Goal: Check status: Check status

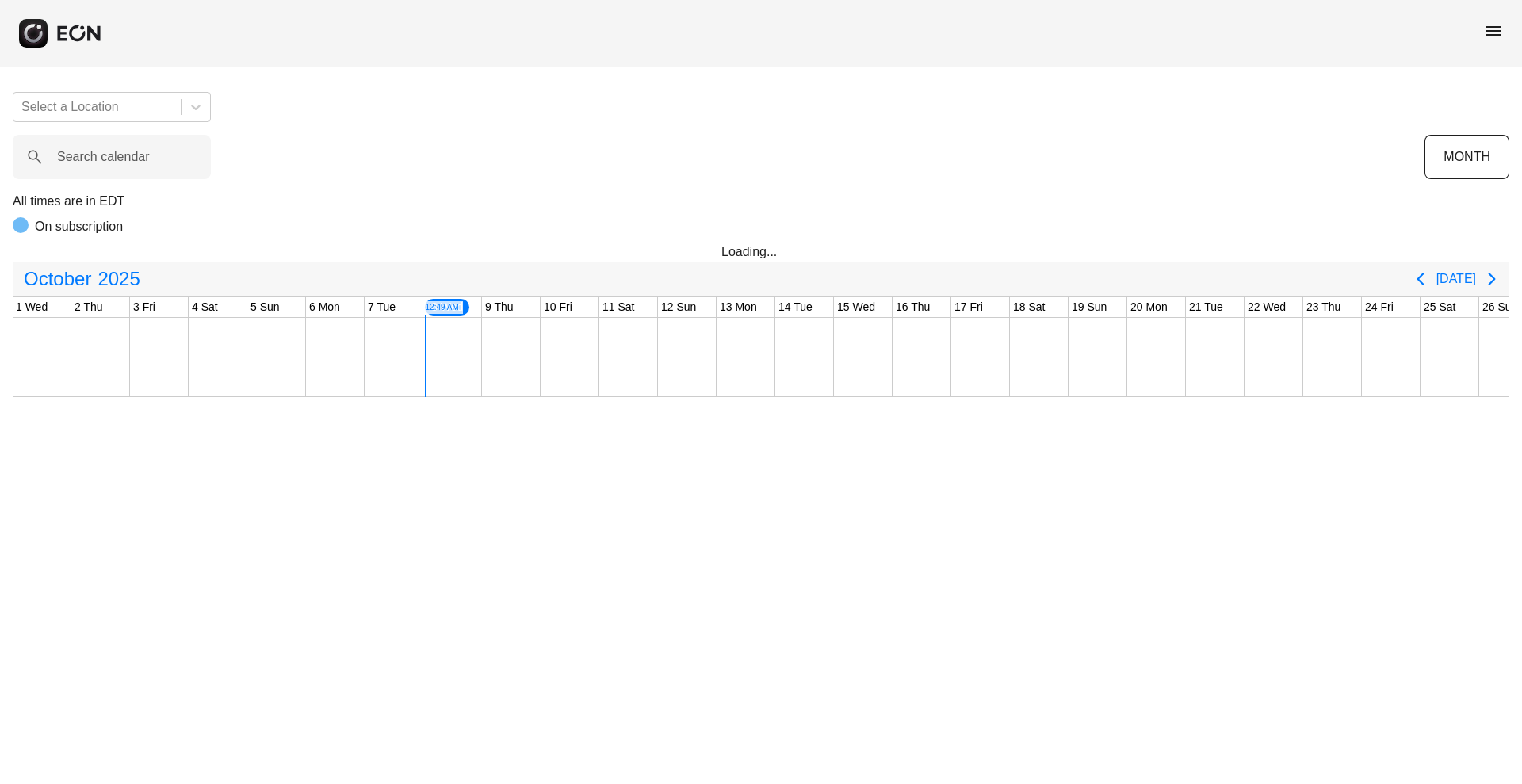
scroll to position [0, 321]
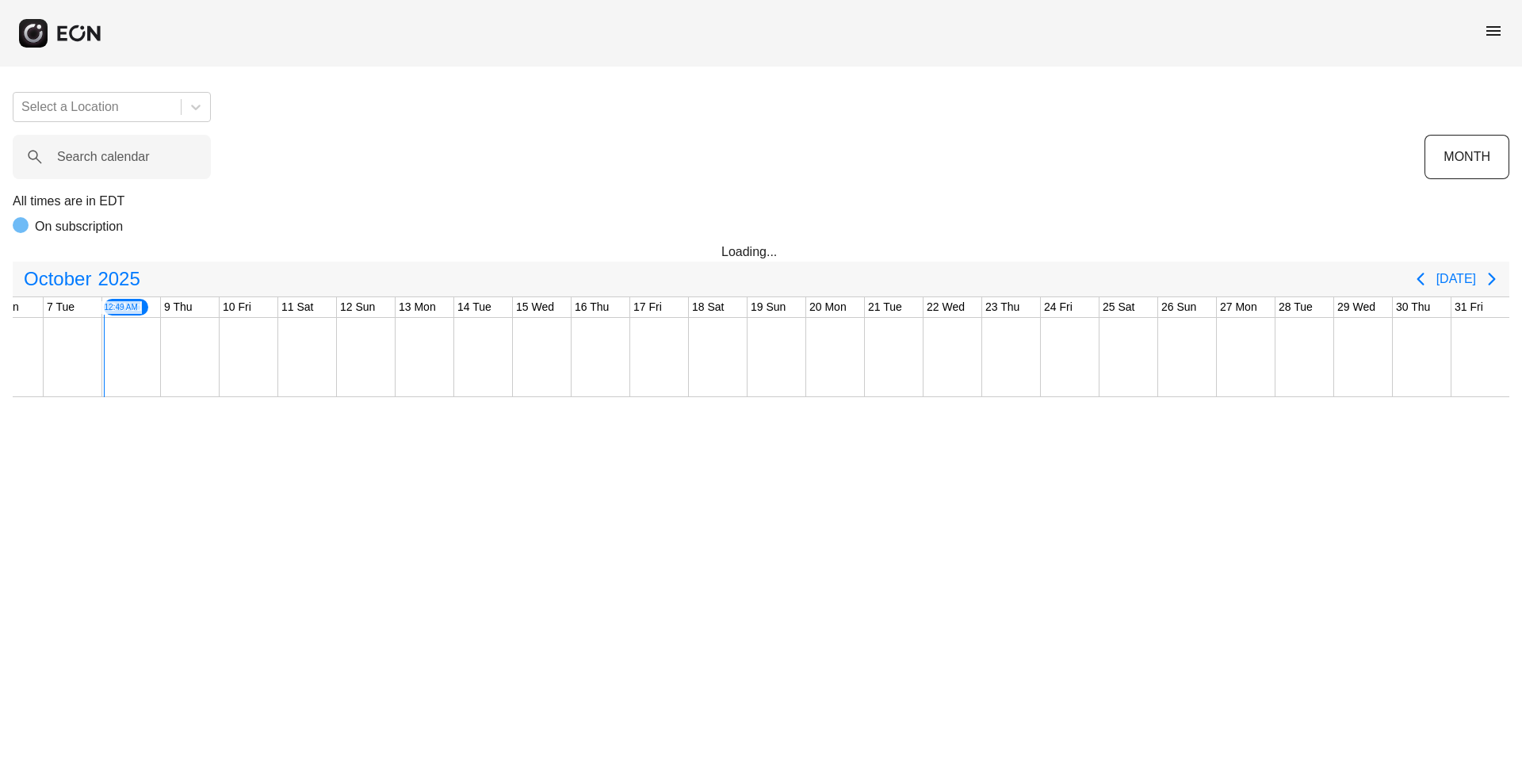
click at [1500, 24] on span "menu" at bounding box center [1494, 31] width 19 height 19
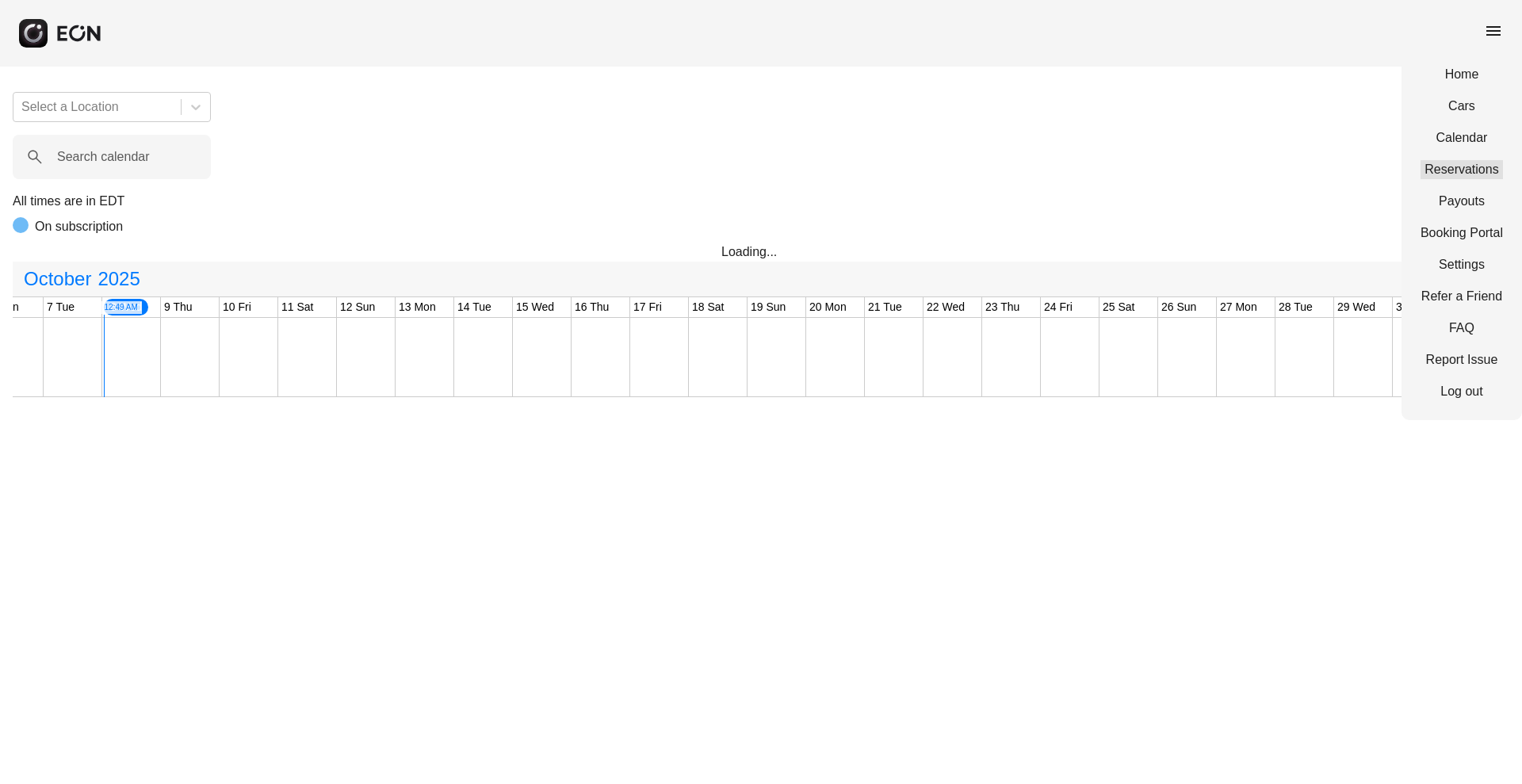
click at [1448, 173] on link "Reservations" at bounding box center [1461, 169] width 82 height 19
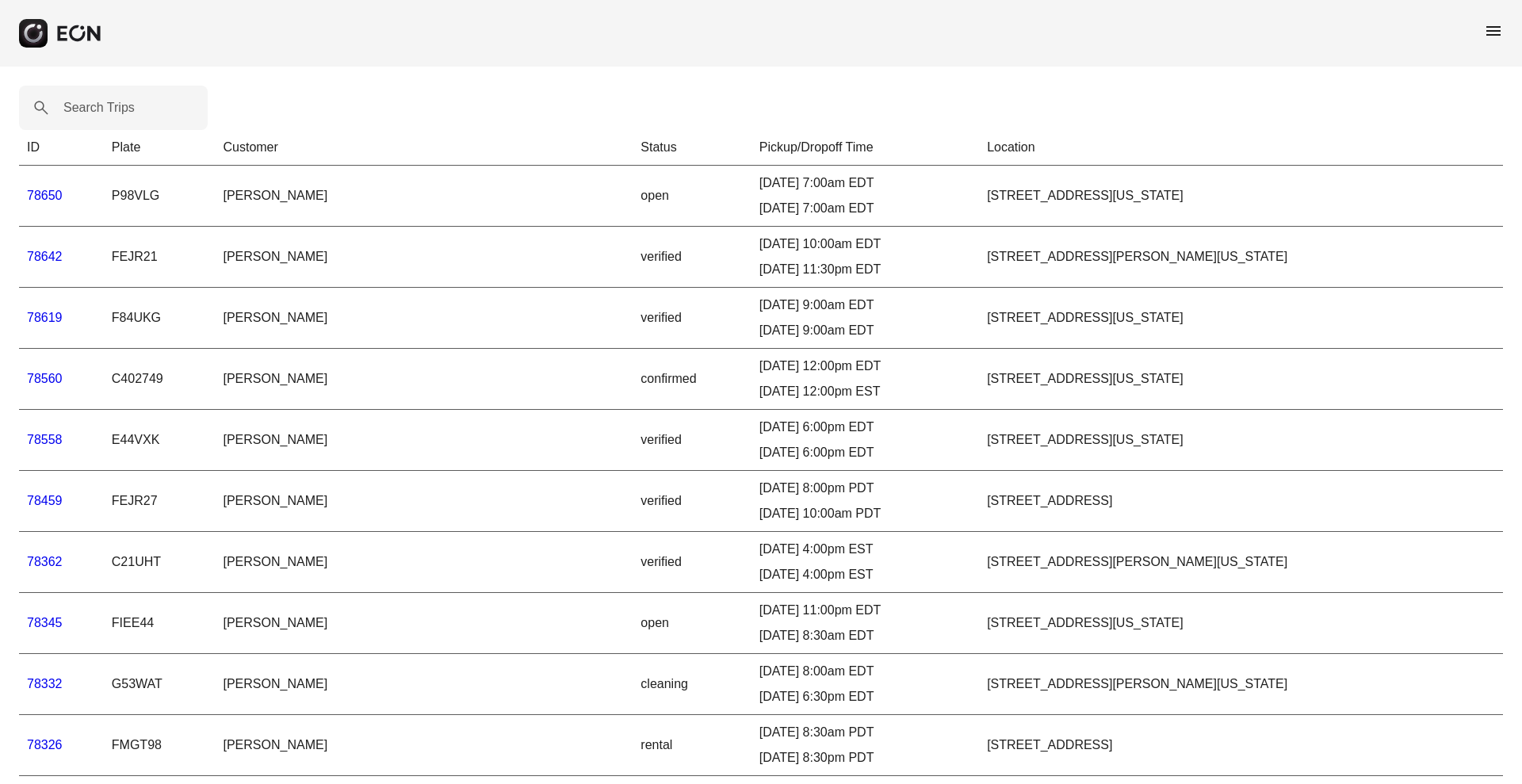
click at [111, 111] on label "Search Trips" at bounding box center [98, 108] width 71 height 19
click at [111, 111] on Trips "Search Trips" at bounding box center [113, 108] width 188 height 45
paste Trips "*****"
type Trips "*****"
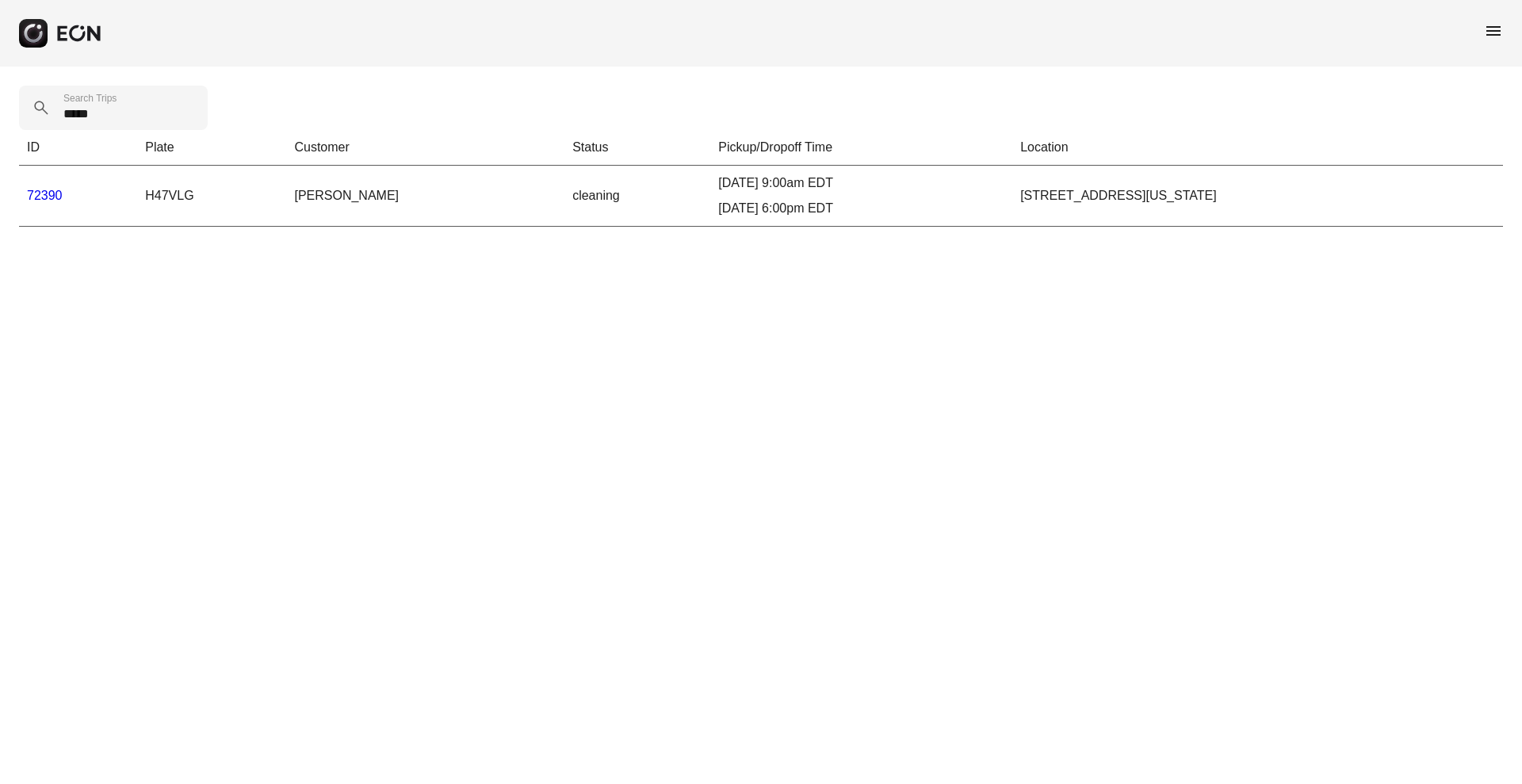
click at [51, 193] on link "72390" at bounding box center [45, 195] width 36 height 14
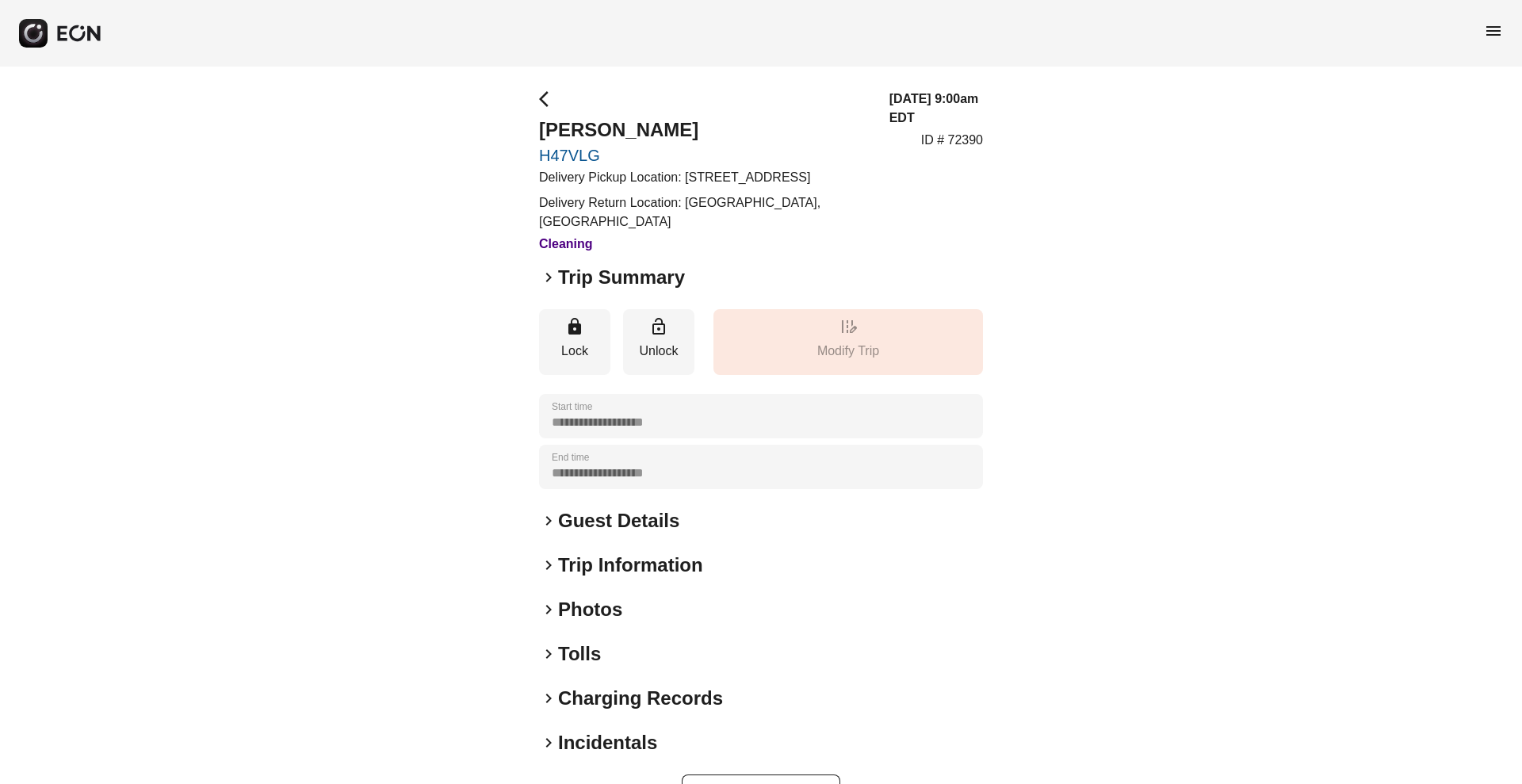
click at [574, 667] on h2 "Tolls" at bounding box center [580, 654] width 43 height 26
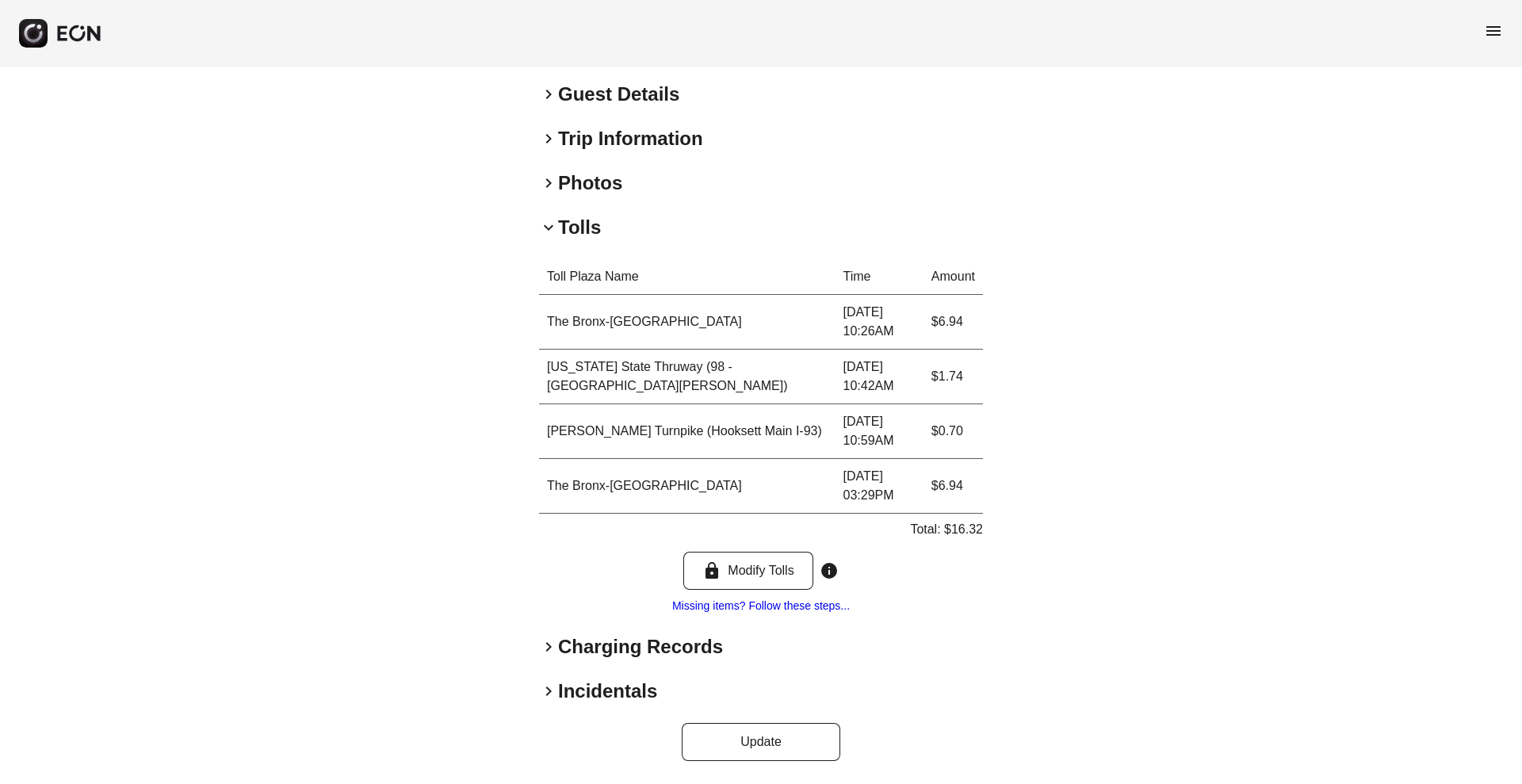
scroll to position [445, 0]
click at [574, 679] on h2 "Incidentals" at bounding box center [608, 692] width 99 height 26
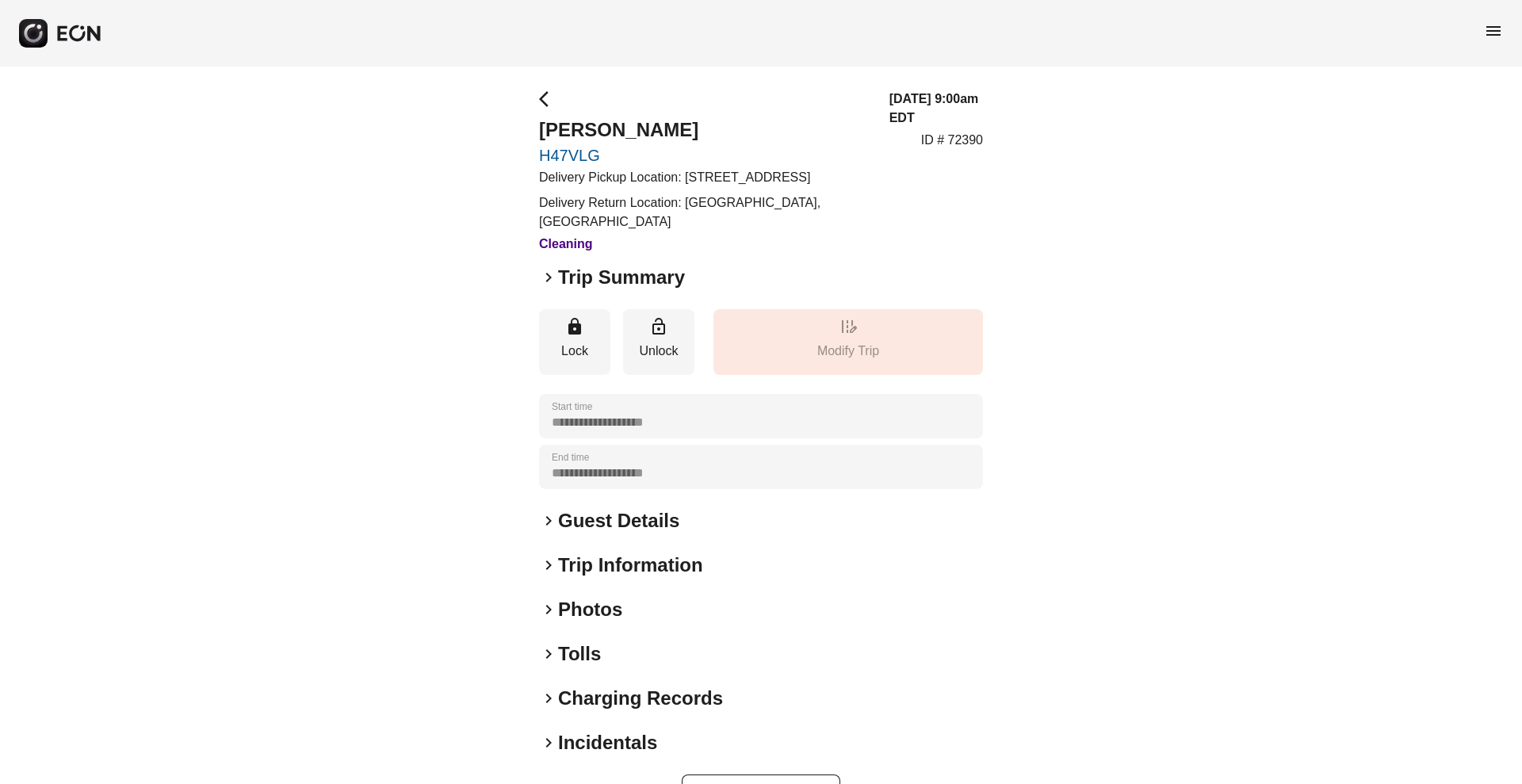
scroll to position [70, 0]
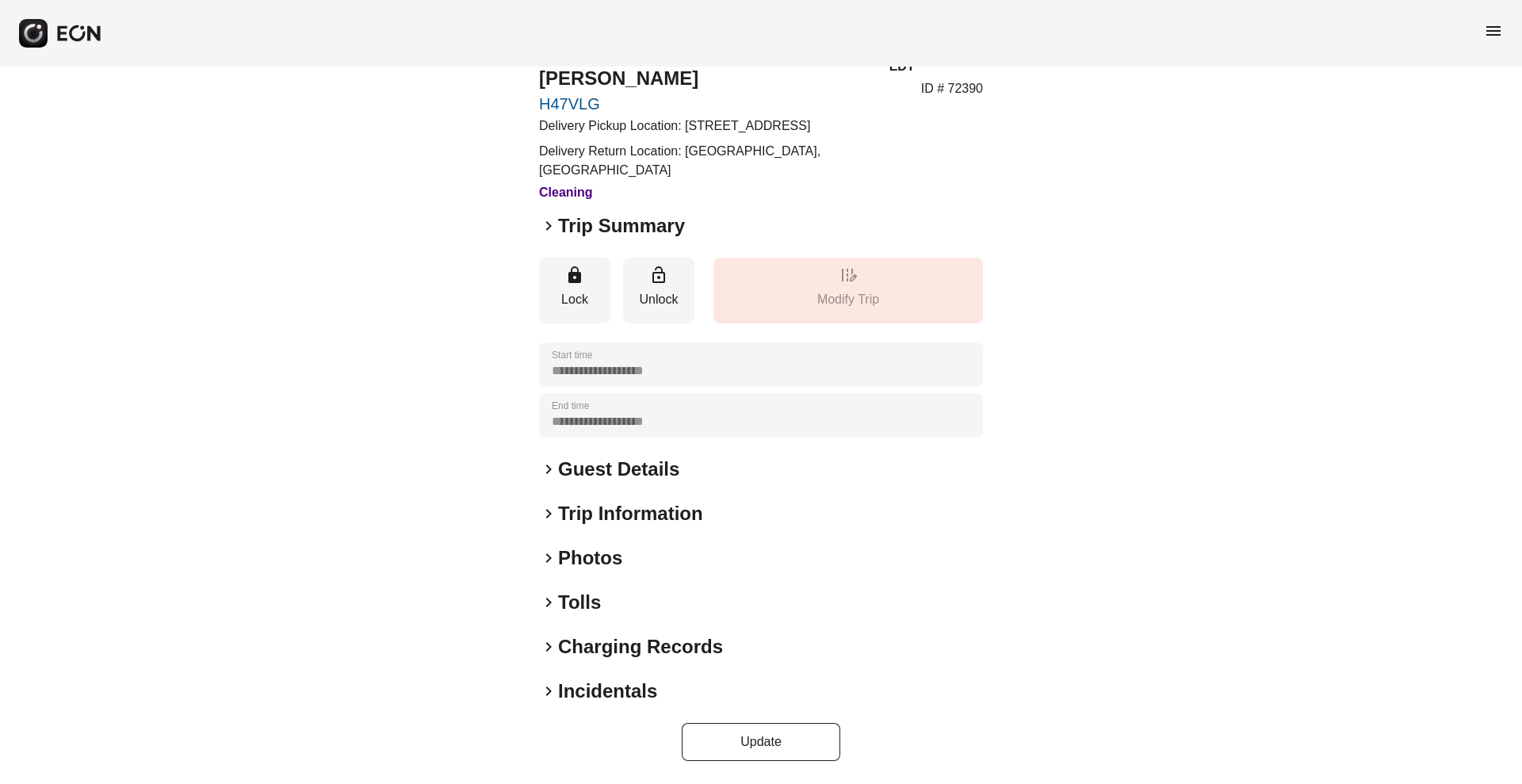
click at [574, 614] on h2 "Tolls" at bounding box center [580, 603] width 43 height 26
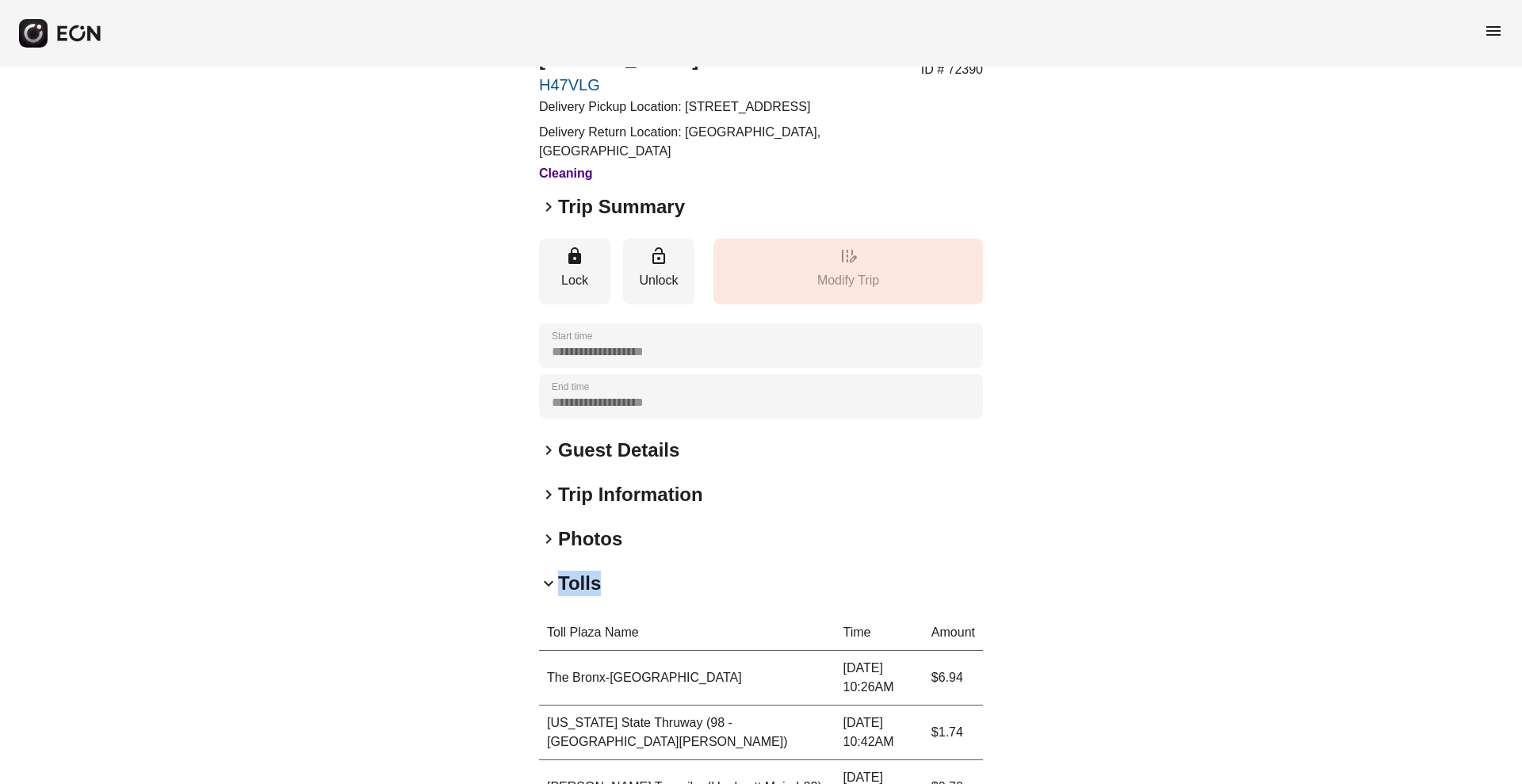
click at [574, 596] on h2 "Tolls" at bounding box center [580, 584] width 43 height 26
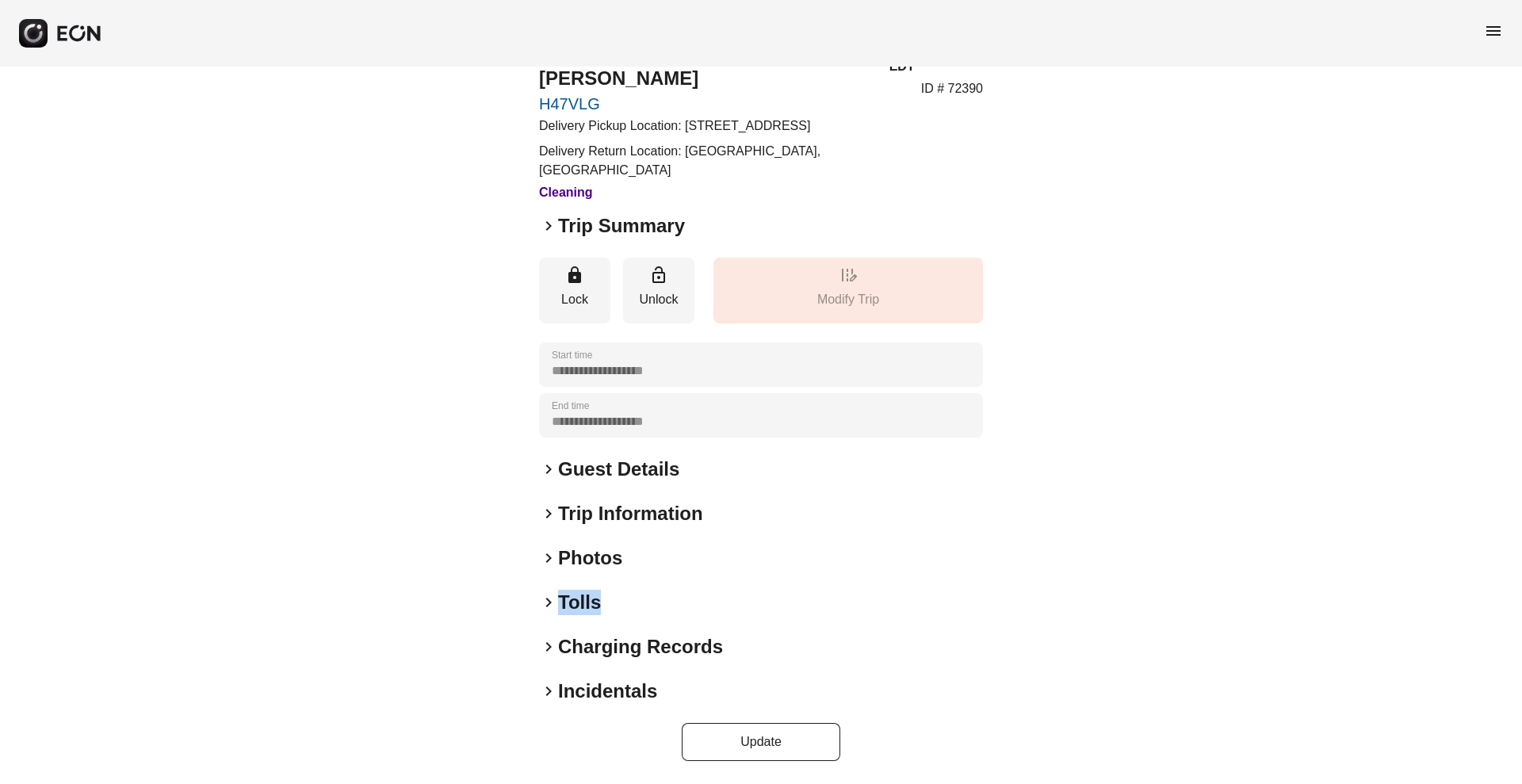
click at [574, 591] on h2 "Tolls" at bounding box center [580, 603] width 43 height 26
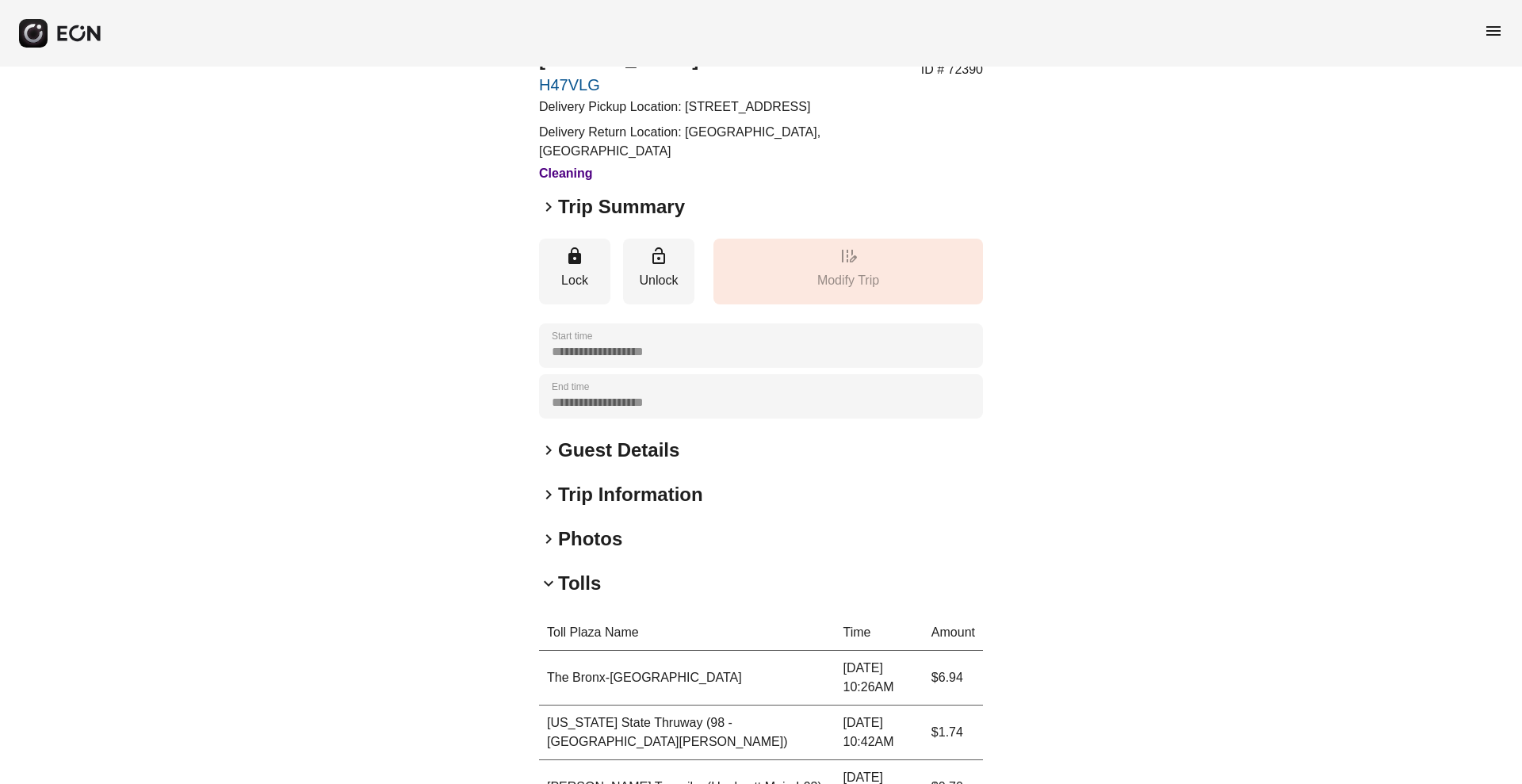
scroll to position [445, 0]
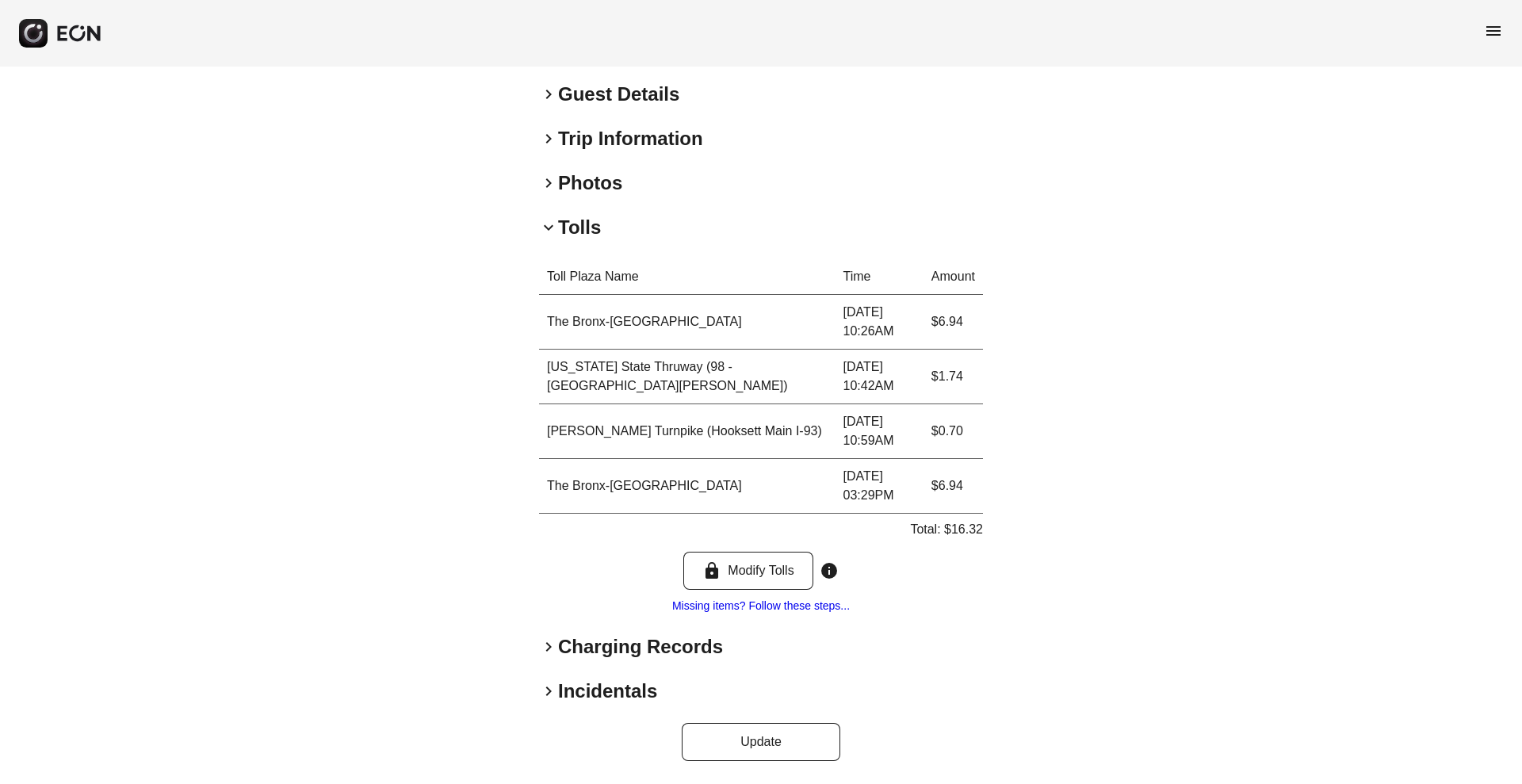
click at [580, 635] on h2 "Charging Records" at bounding box center [640, 647] width 165 height 26
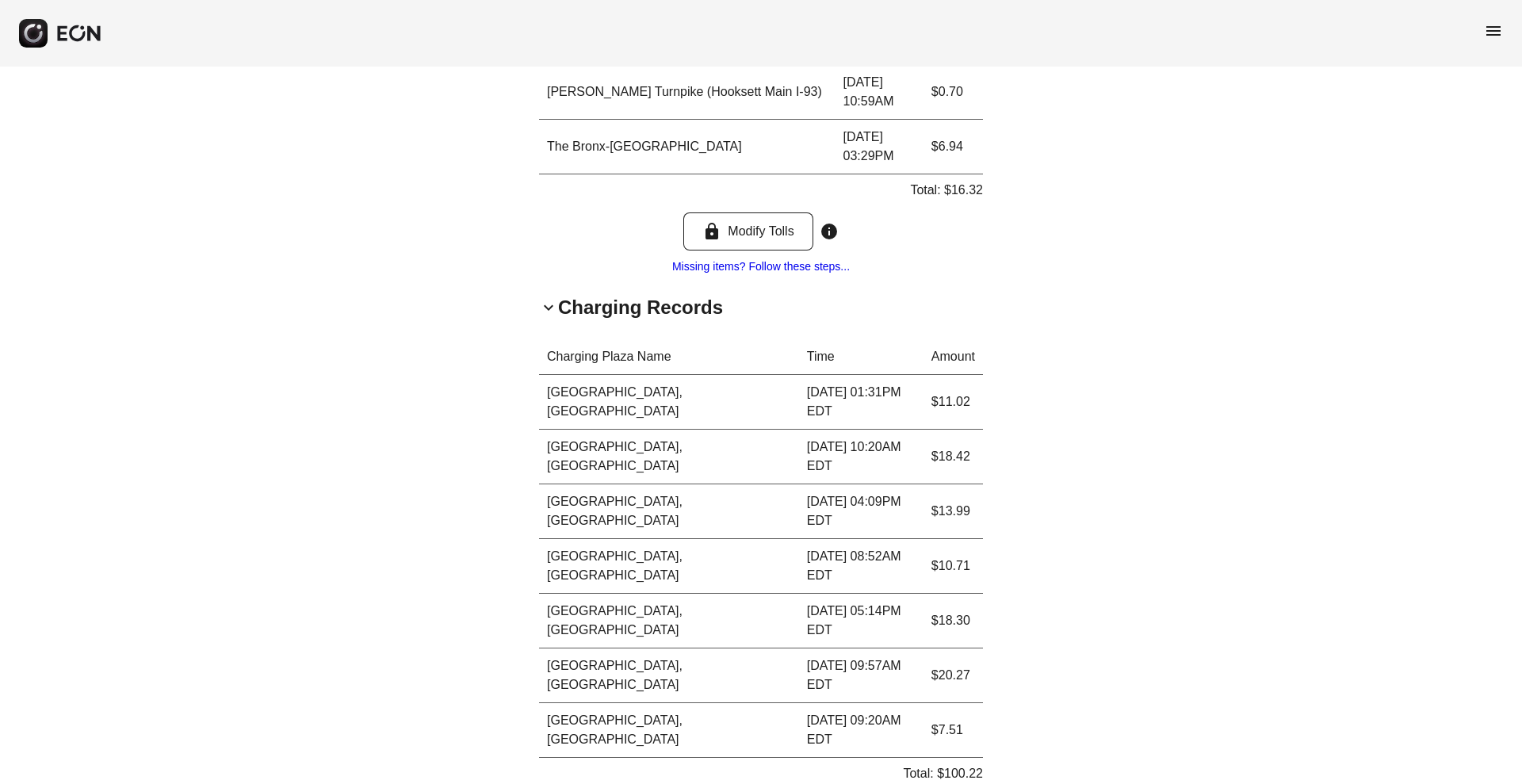
scroll to position [778, 0]
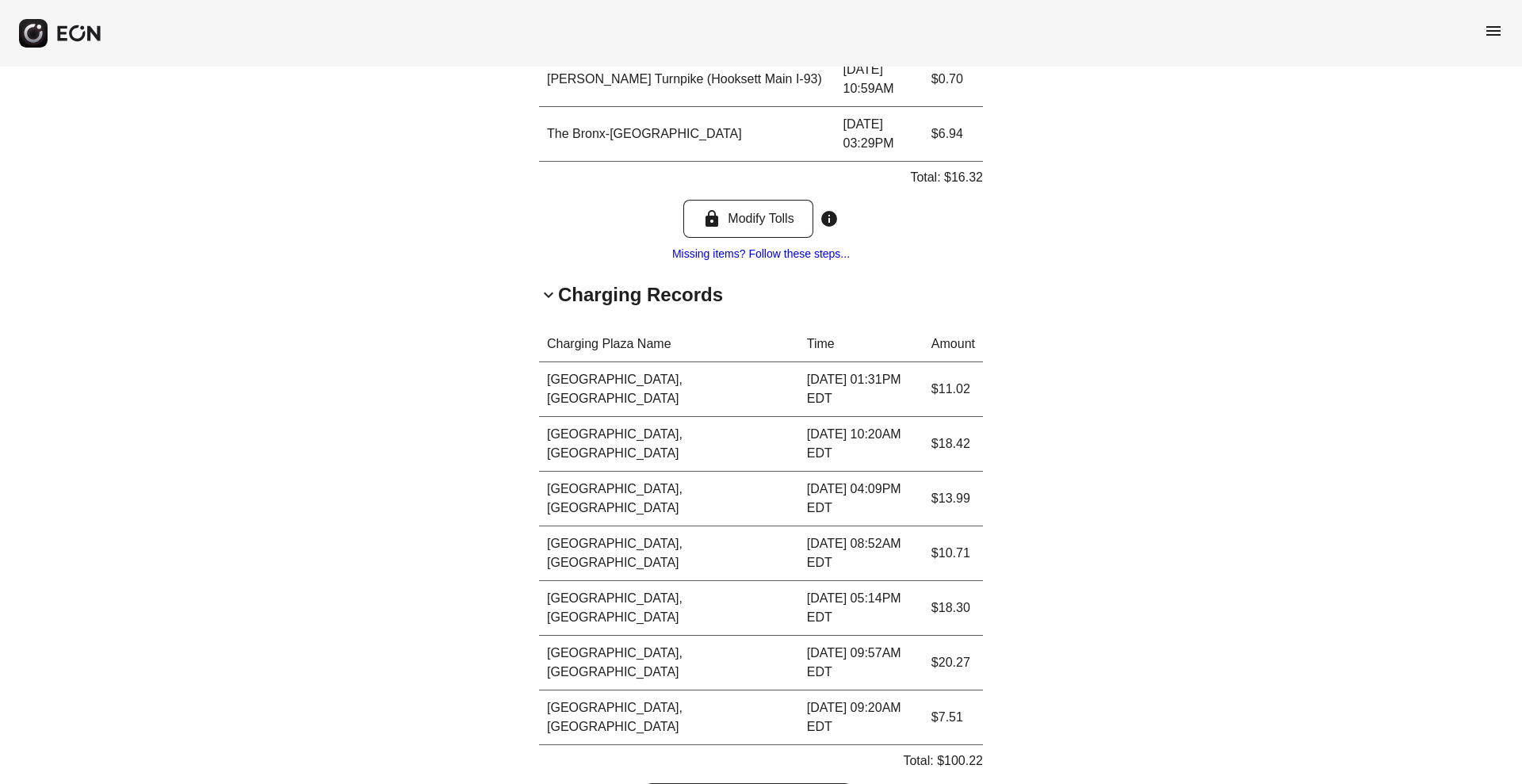
click at [969, 751] on p "Total: $100.22" at bounding box center [943, 761] width 80 height 19
copy p "100.22"
click at [969, 751] on p "Total: $100.22" at bounding box center [943, 761] width 80 height 19
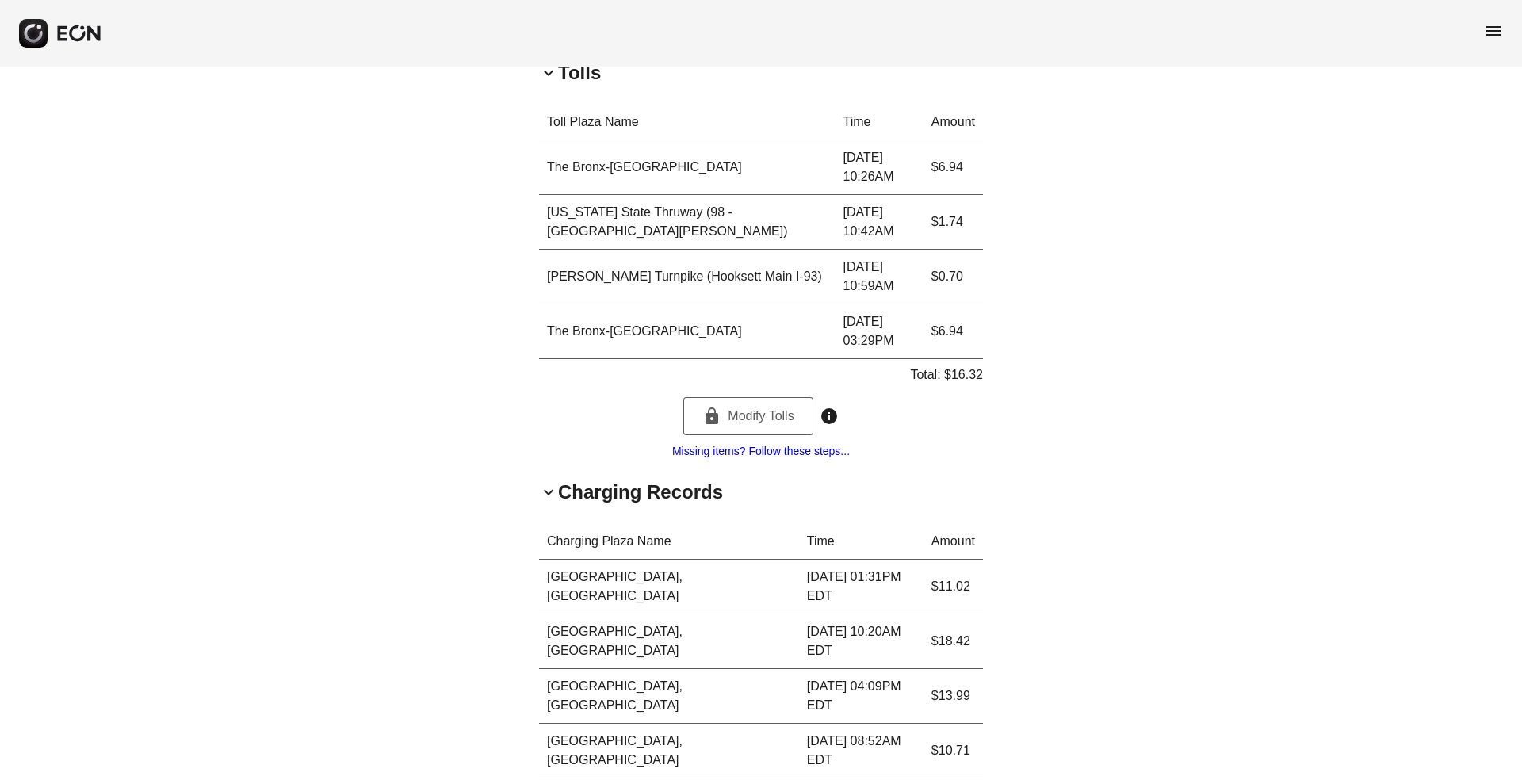
scroll to position [503, 0]
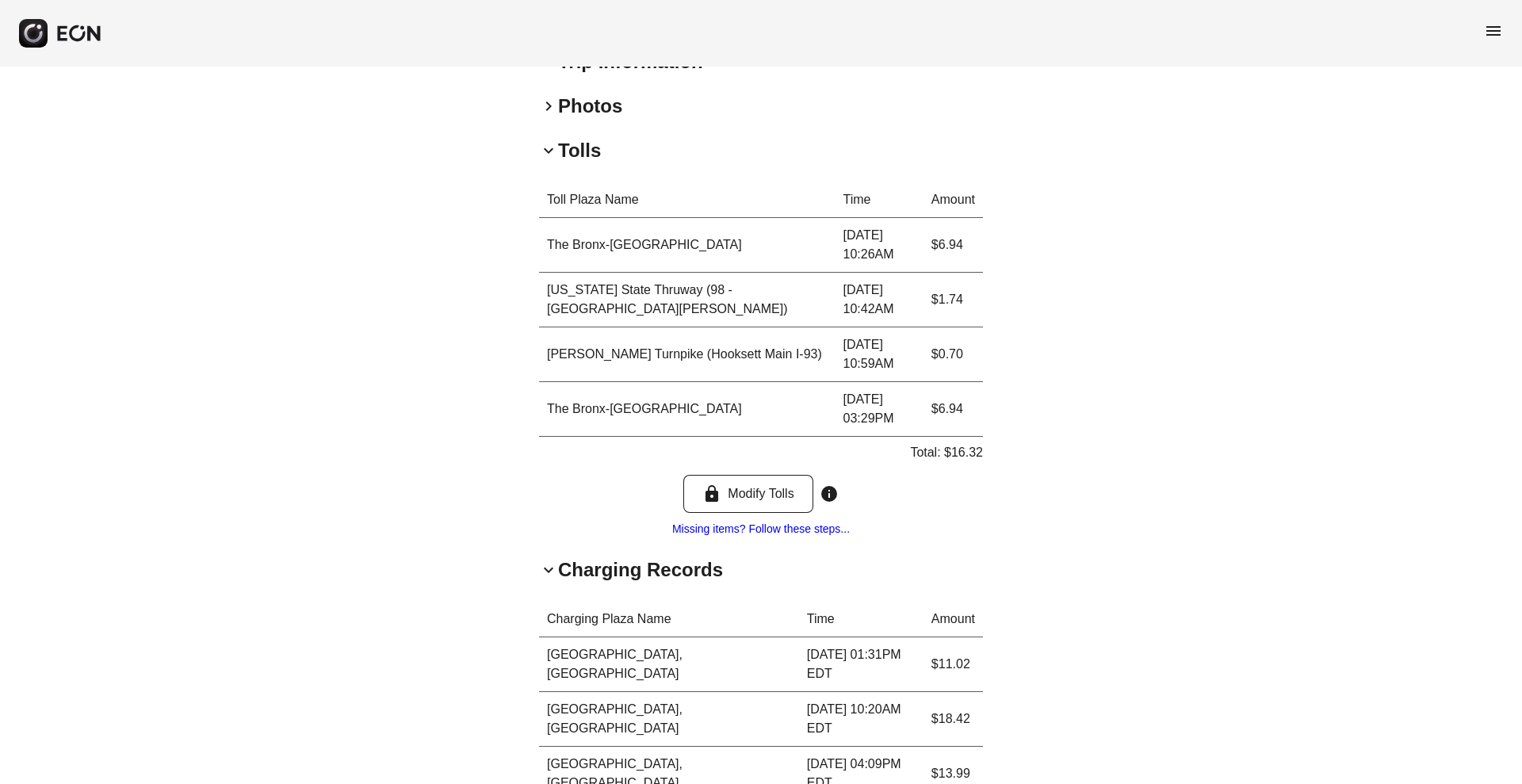
click at [1399, 417] on div "**********" at bounding box center [761, 405] width 1522 height 1683
click at [972, 462] on p "Total: $16.32" at bounding box center [946, 453] width 73 height 19
copy p "16.32"
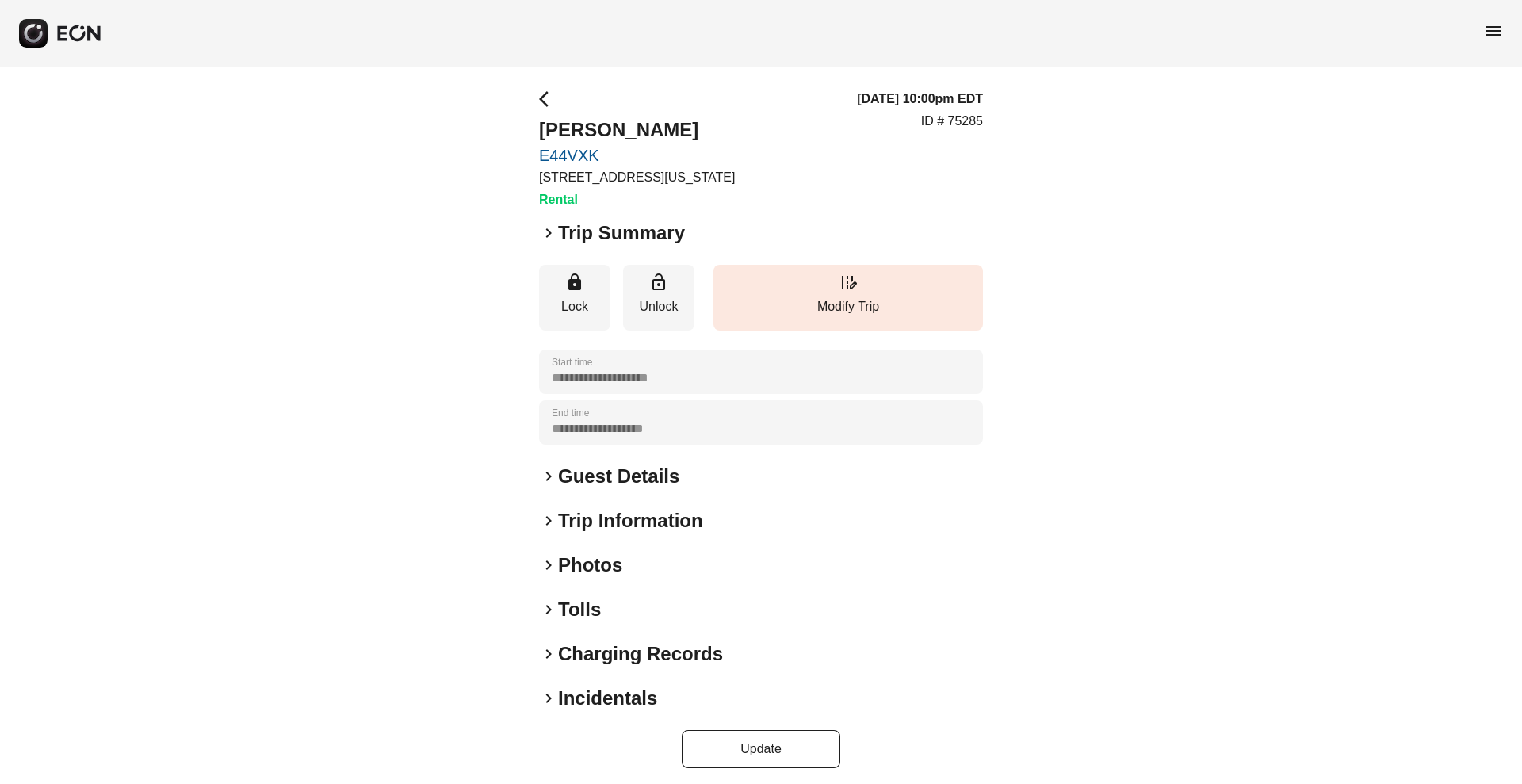
scroll to position [7, 0]
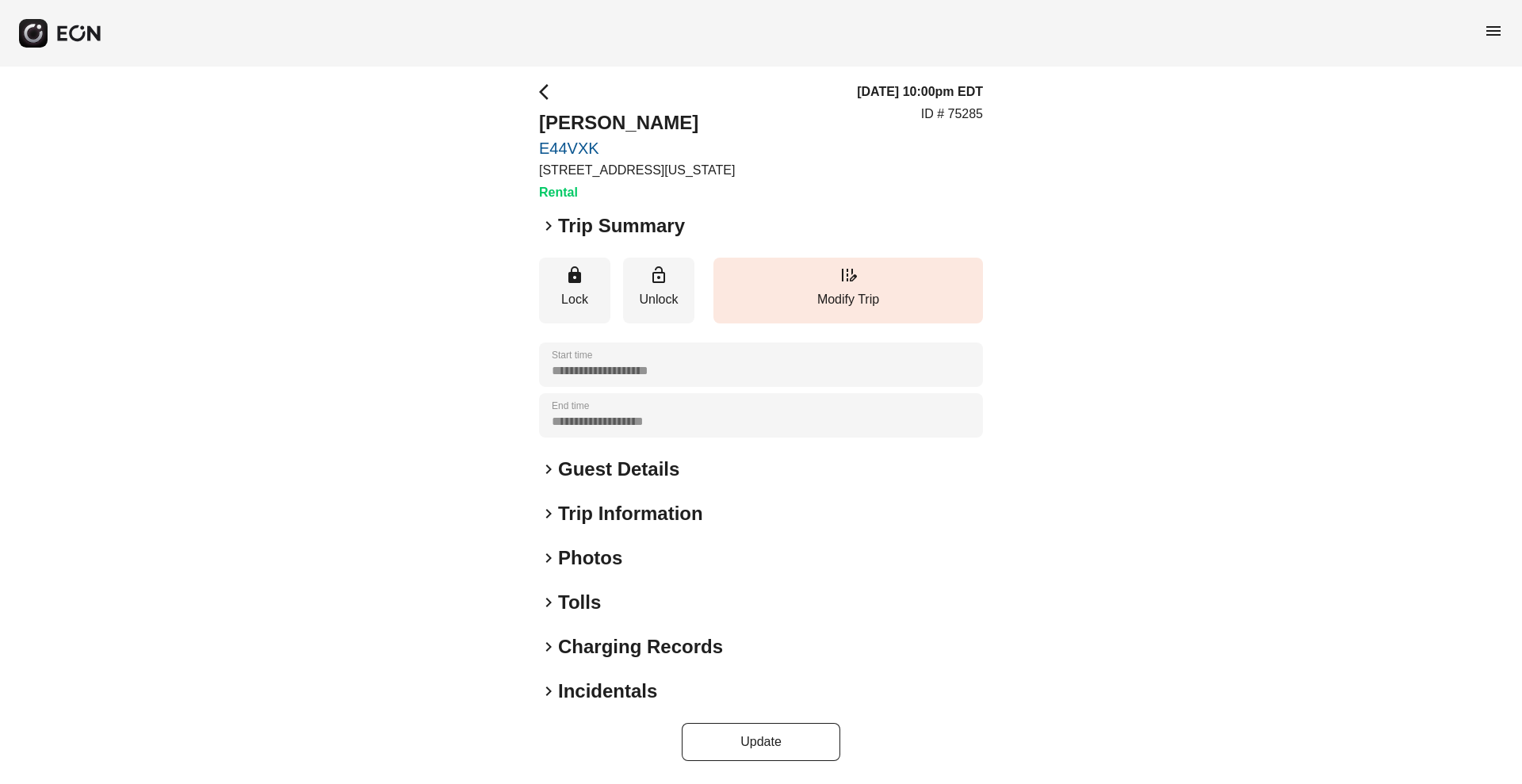
click at [573, 597] on h2 "Tolls" at bounding box center [580, 603] width 43 height 26
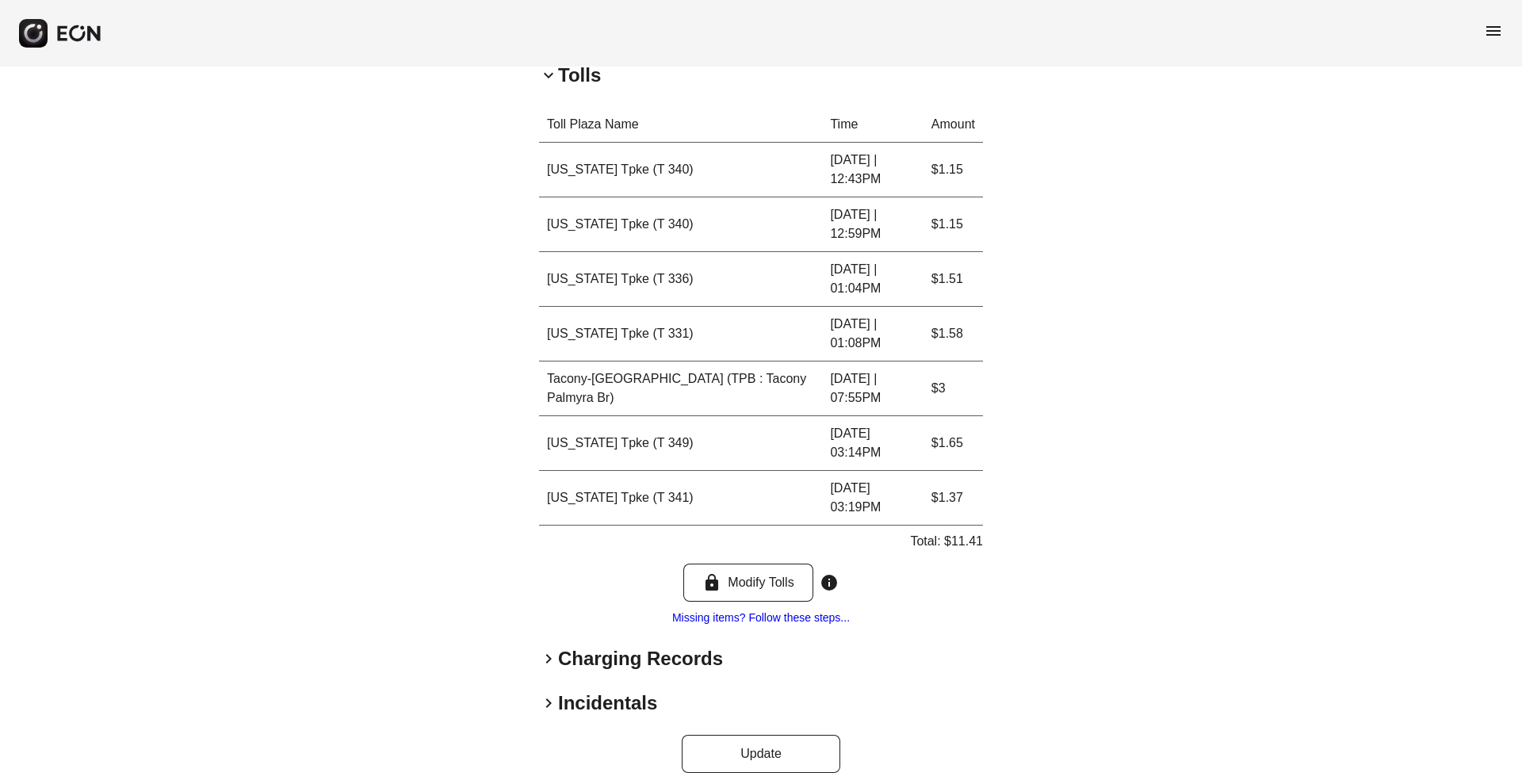
scroll to position [546, 0]
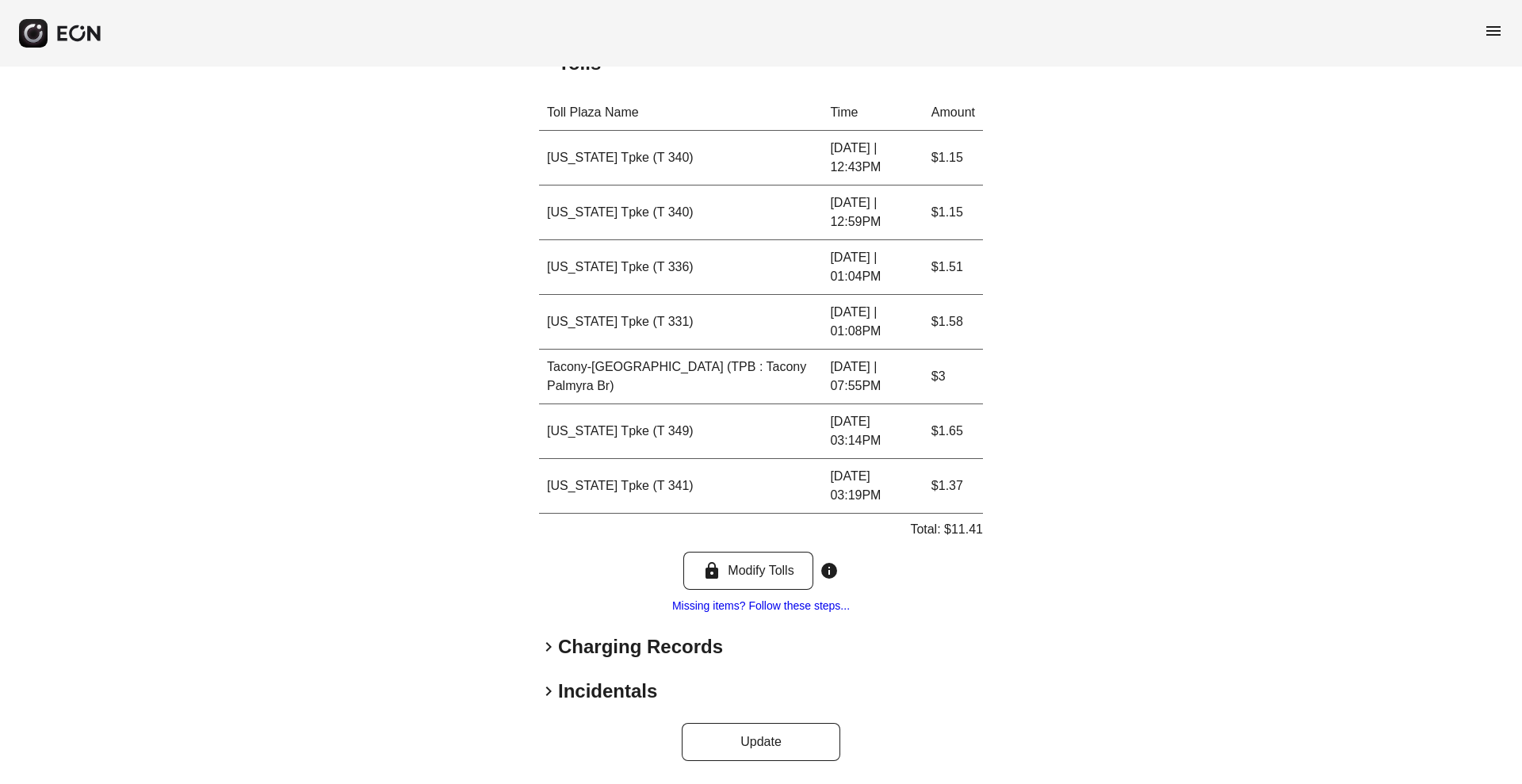
click at [570, 638] on h2 "Charging Records" at bounding box center [640, 647] width 165 height 26
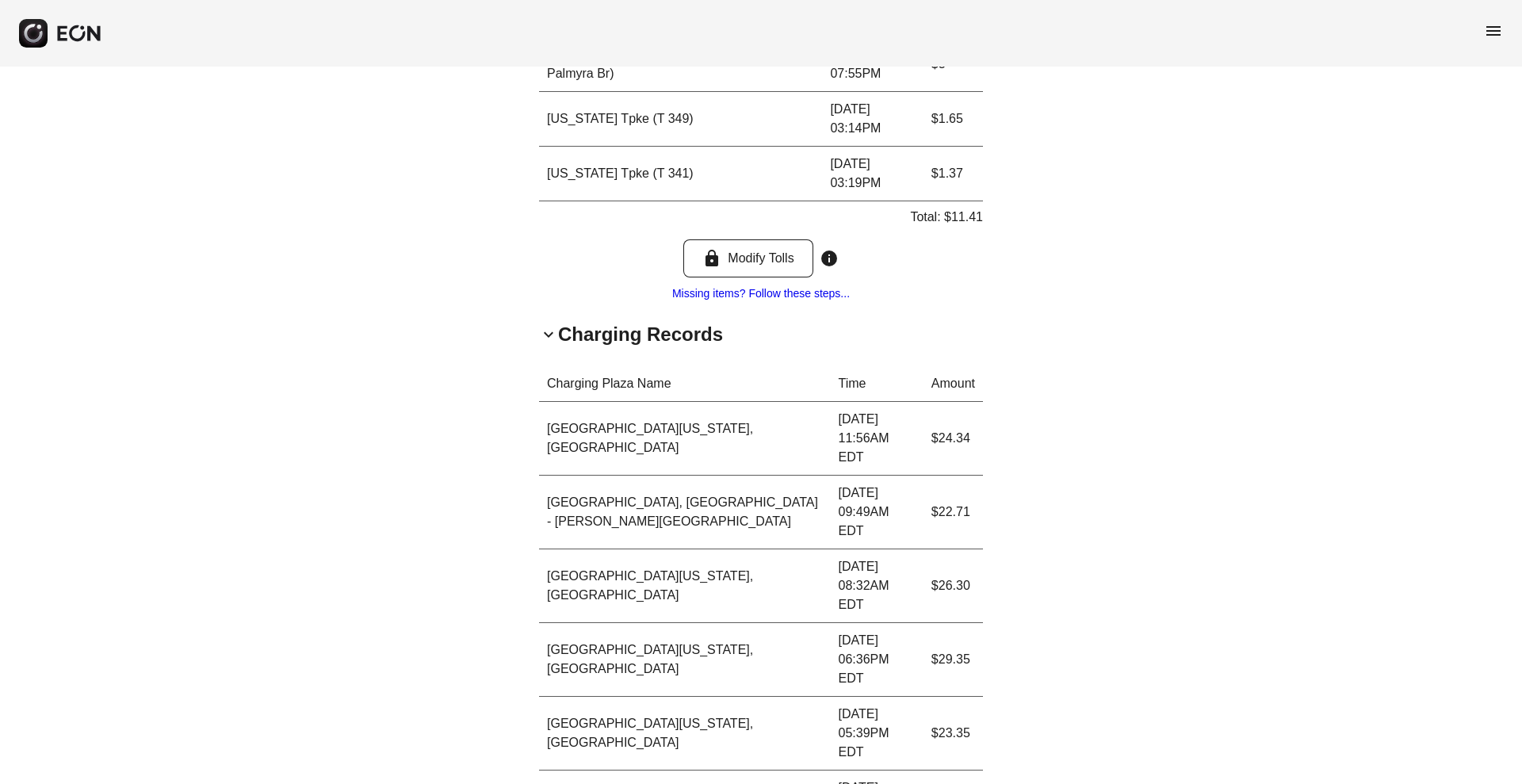
scroll to position [859, 0]
copy p "136.16"
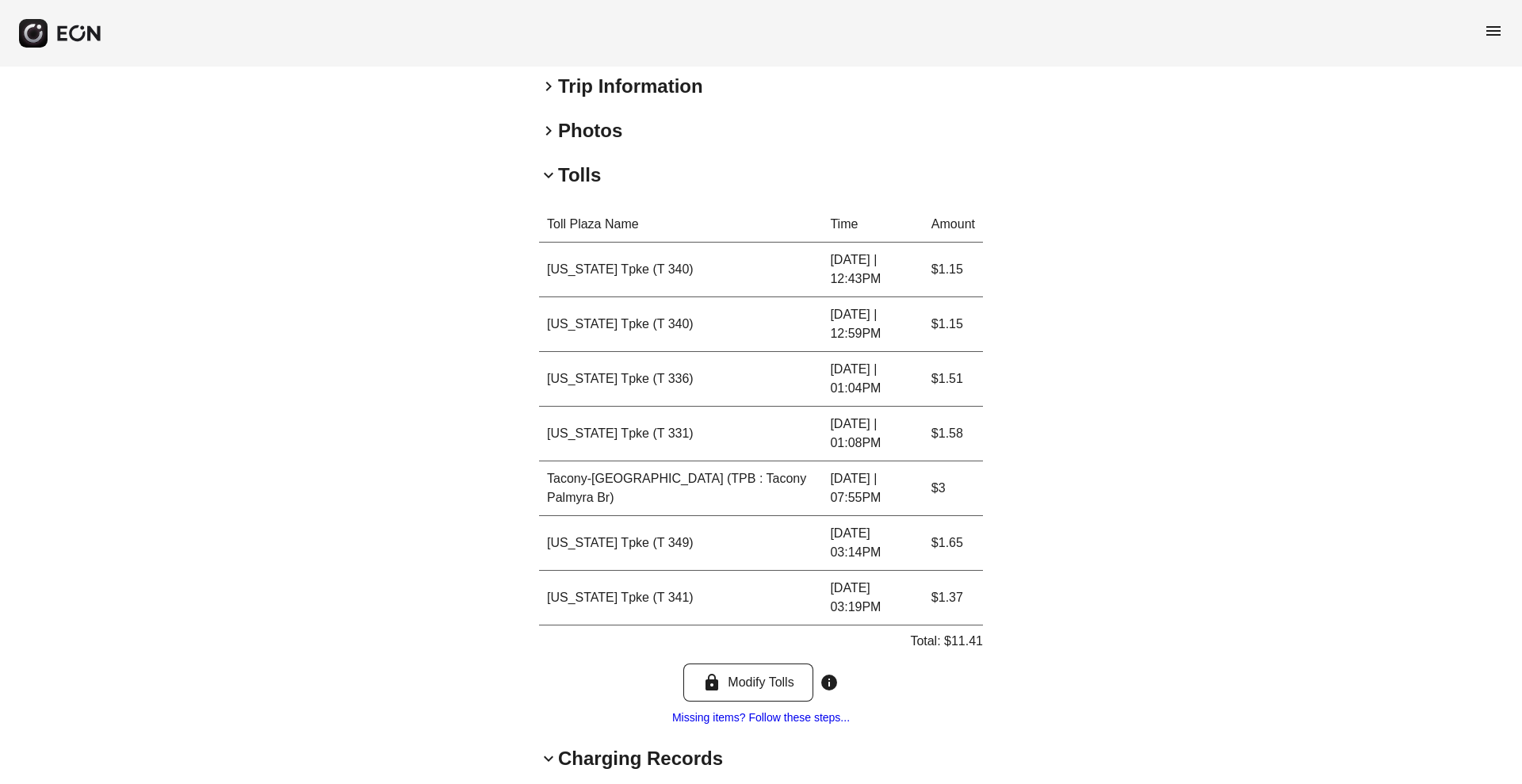
scroll to position [438, 0]
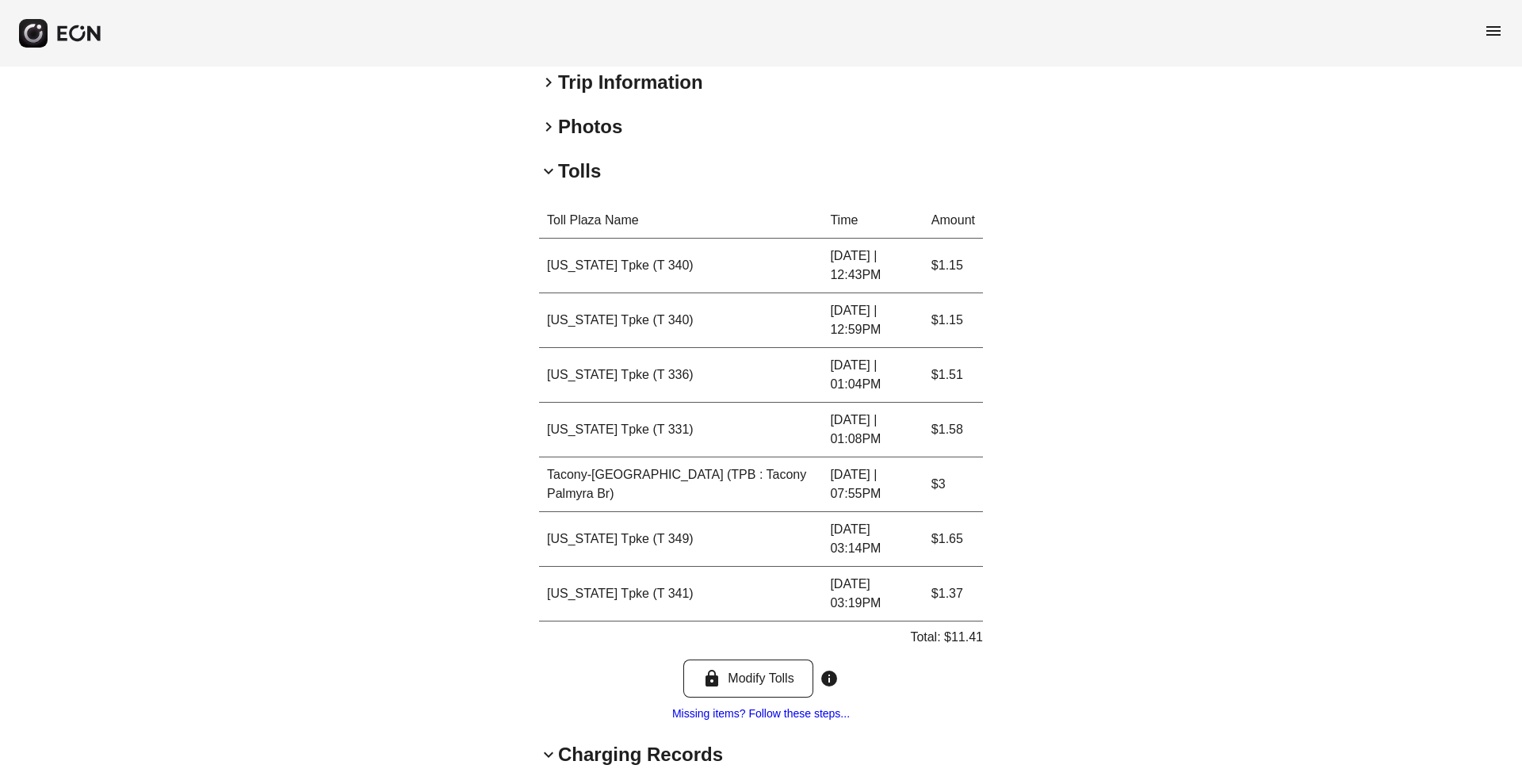
click at [966, 638] on p "Total: $11.41" at bounding box center [946, 637] width 73 height 19
copy p "11.41"
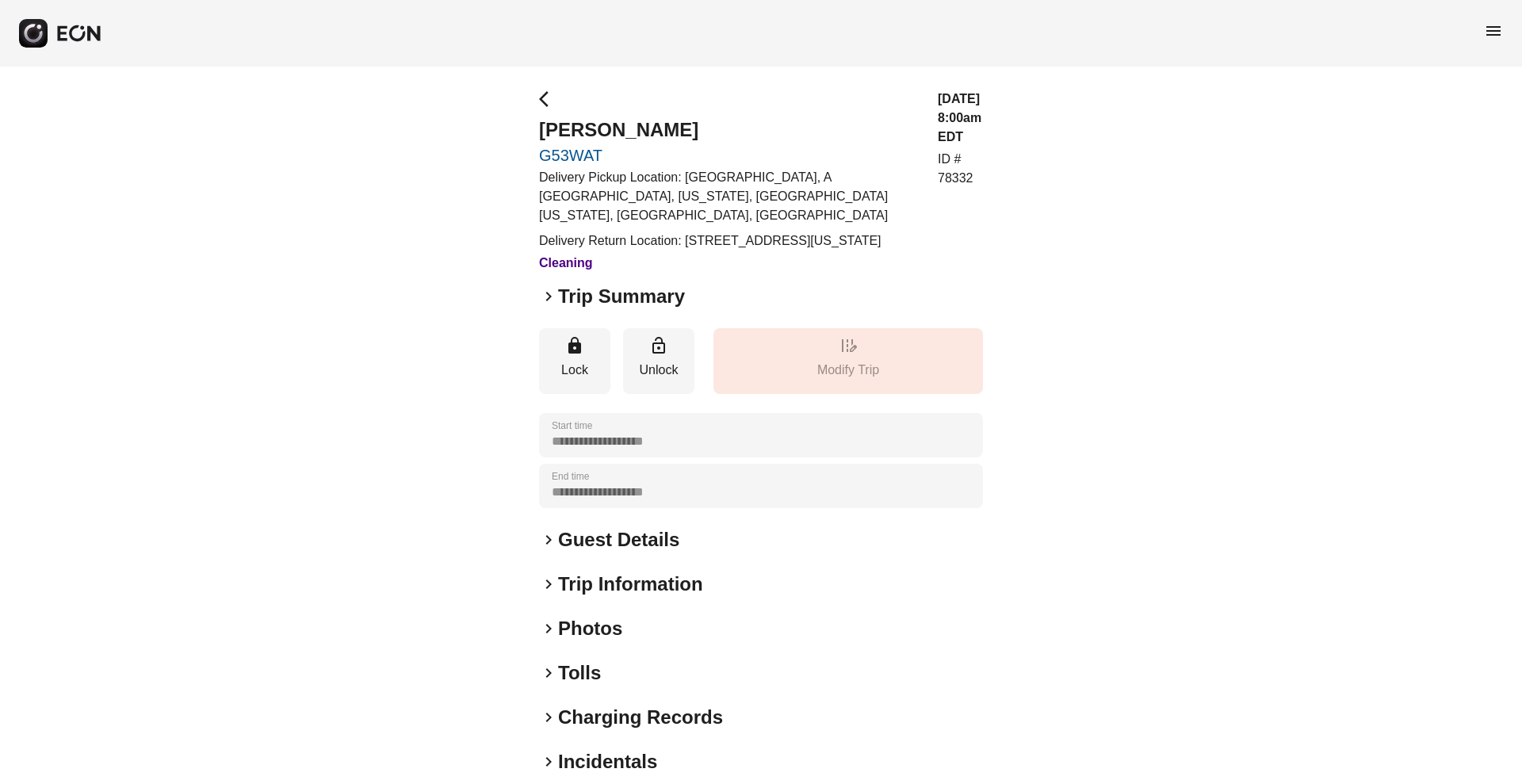
scroll to position [70, 0]
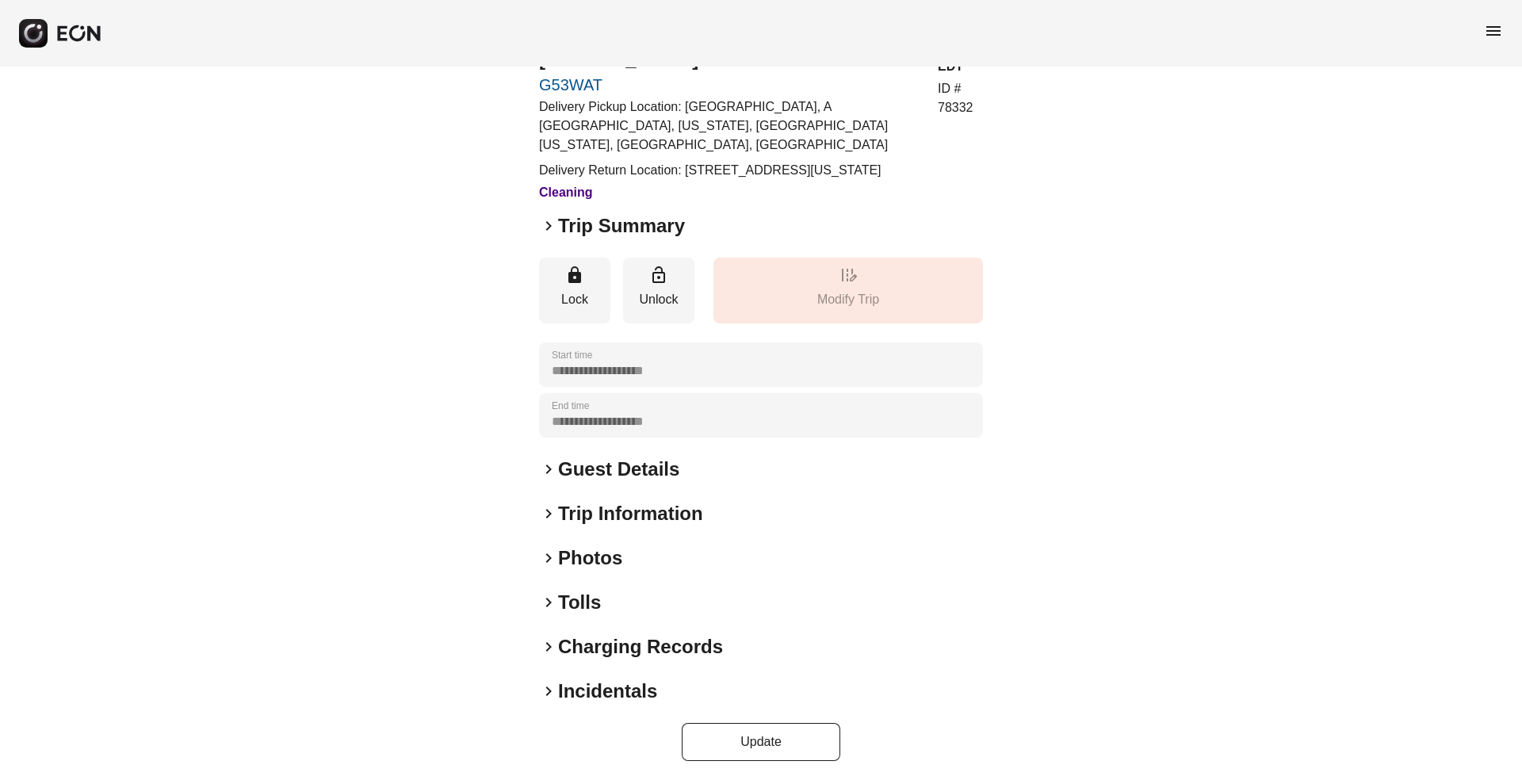
click at [585, 592] on h2 "Tolls" at bounding box center [580, 603] width 43 height 26
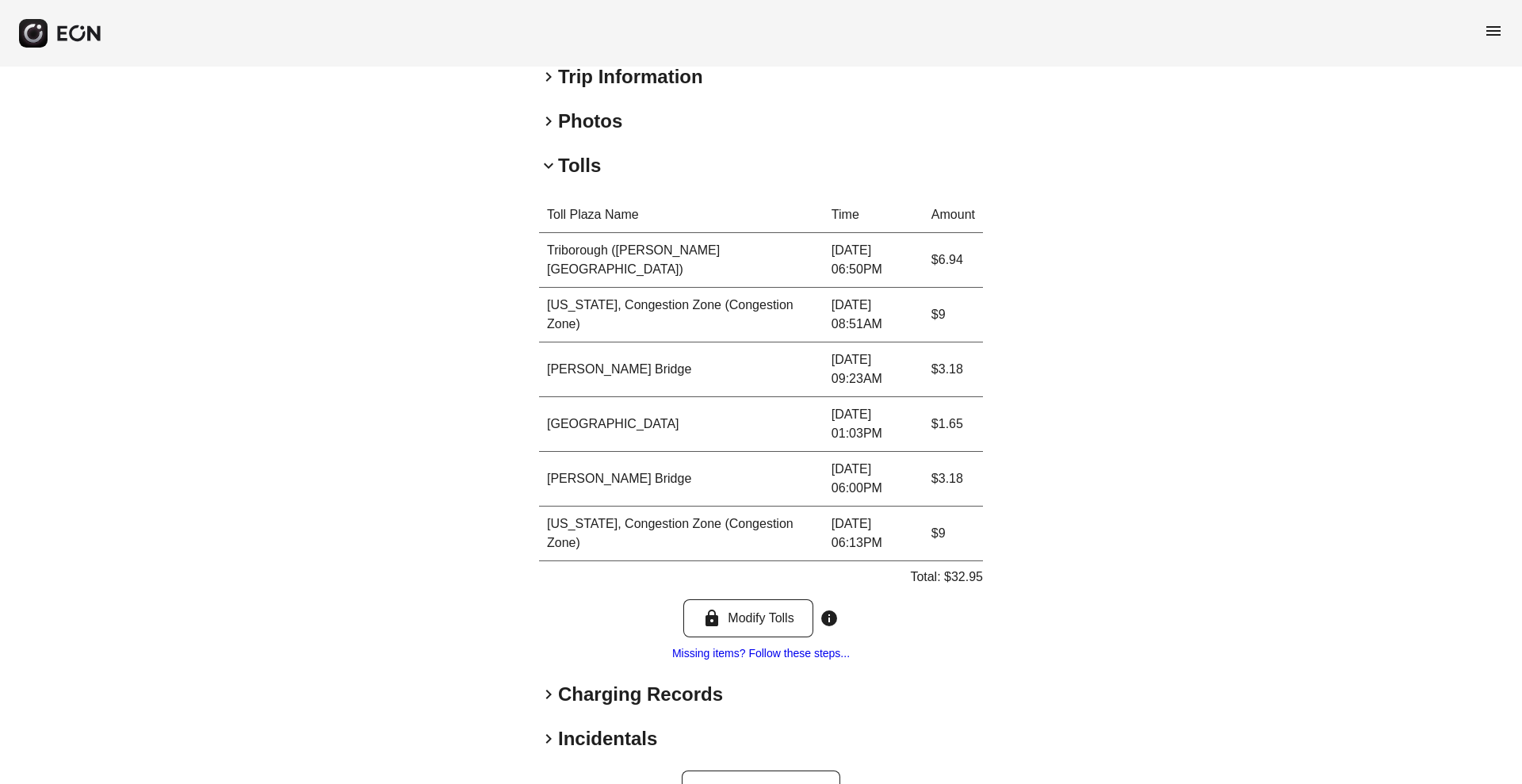
scroll to position [555, 0]
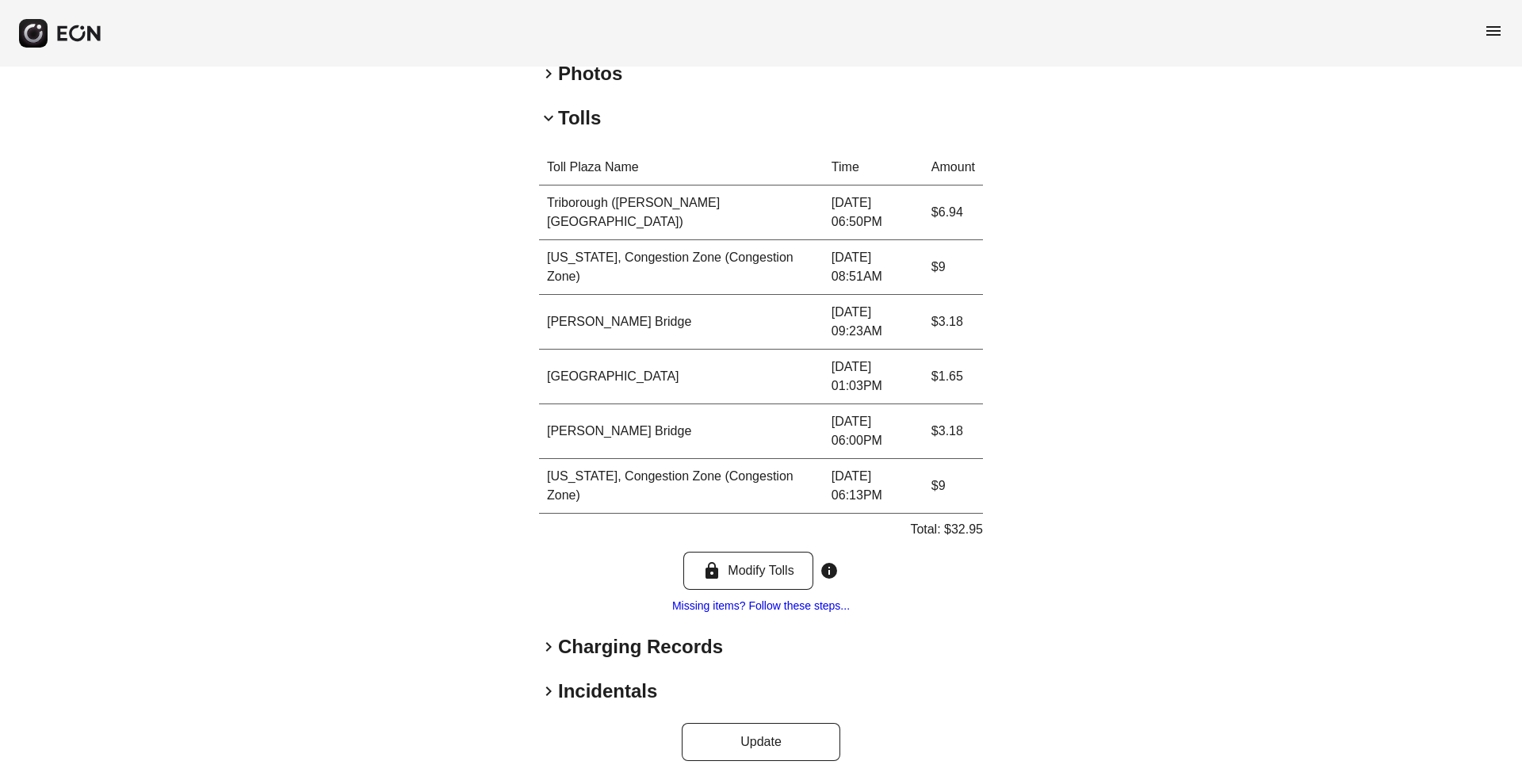
click at [589, 650] on h2 "Charging Records" at bounding box center [640, 647] width 165 height 26
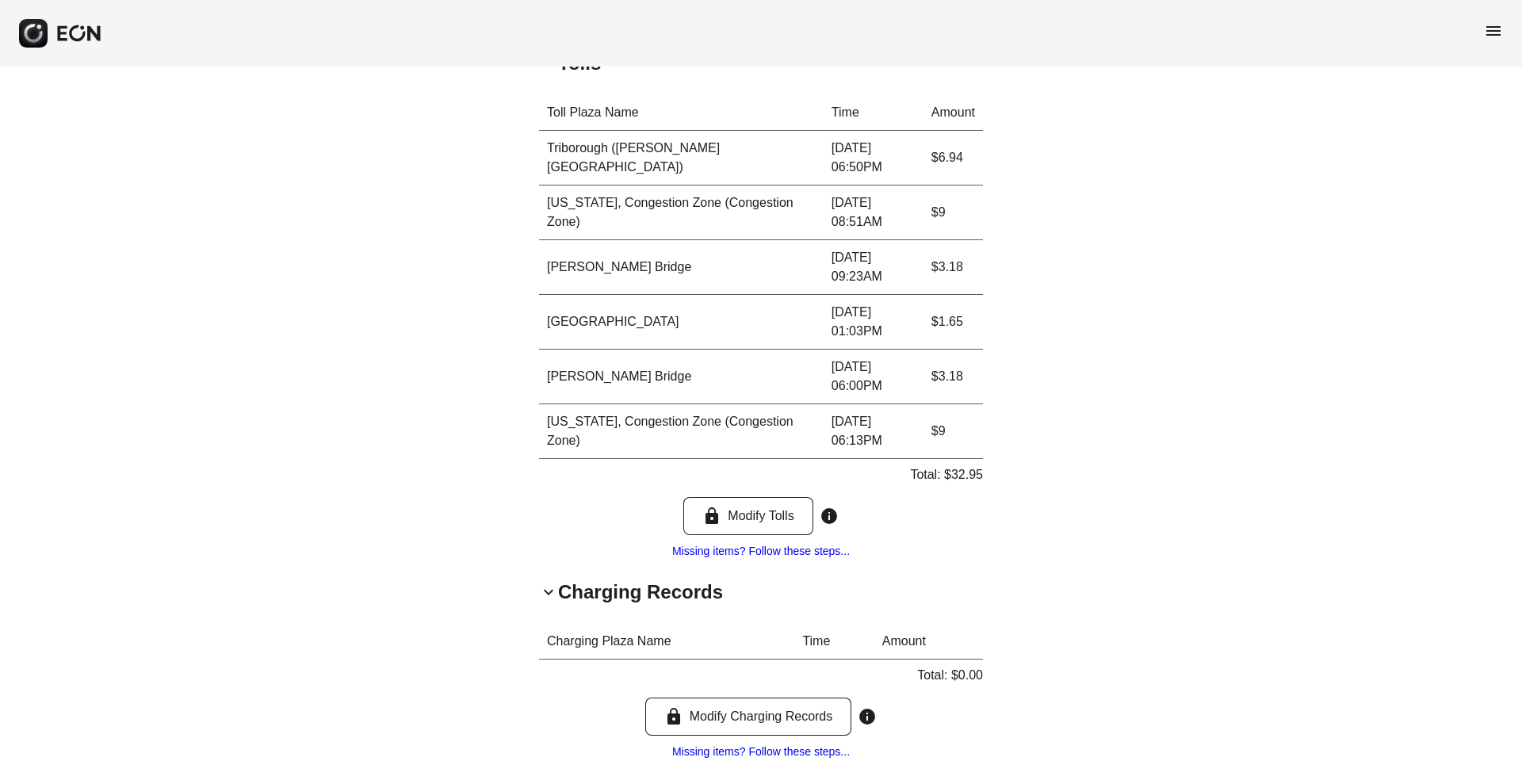
scroll to position [610, 0]
